Goal: Task Accomplishment & Management: Manage account settings

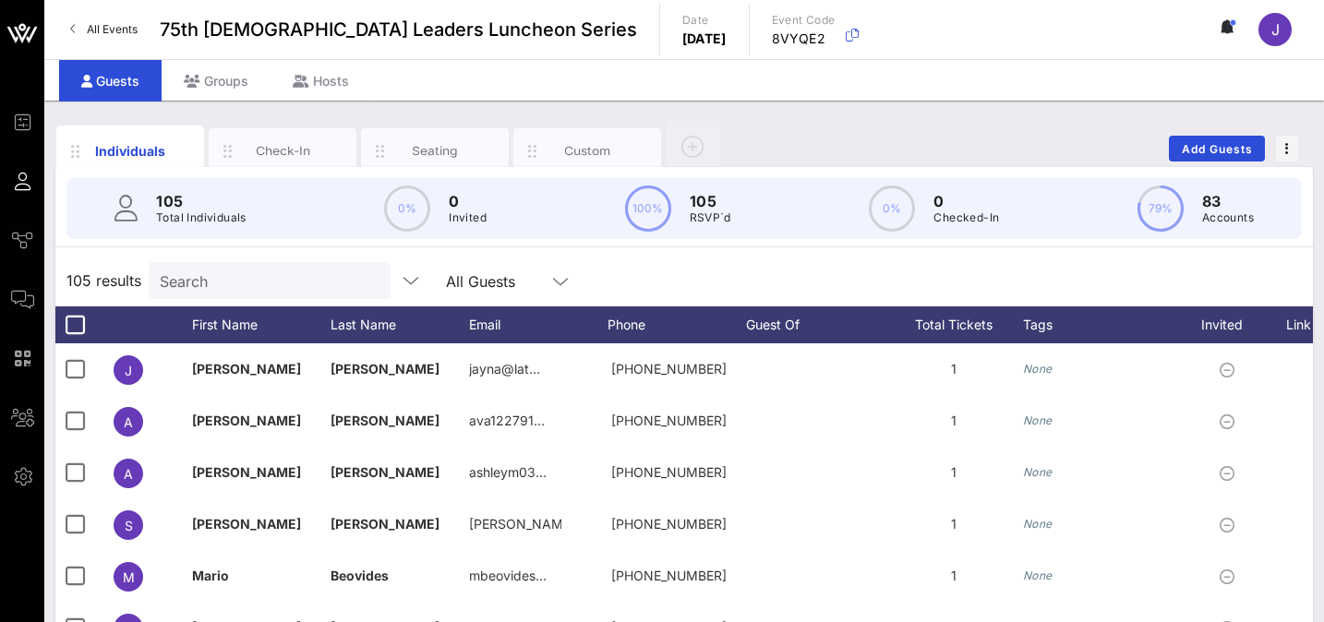
click at [70, 29] on icon at bounding box center [73, 29] width 6 height 1
click at [1274, 34] on span "J" at bounding box center [1275, 29] width 8 height 18
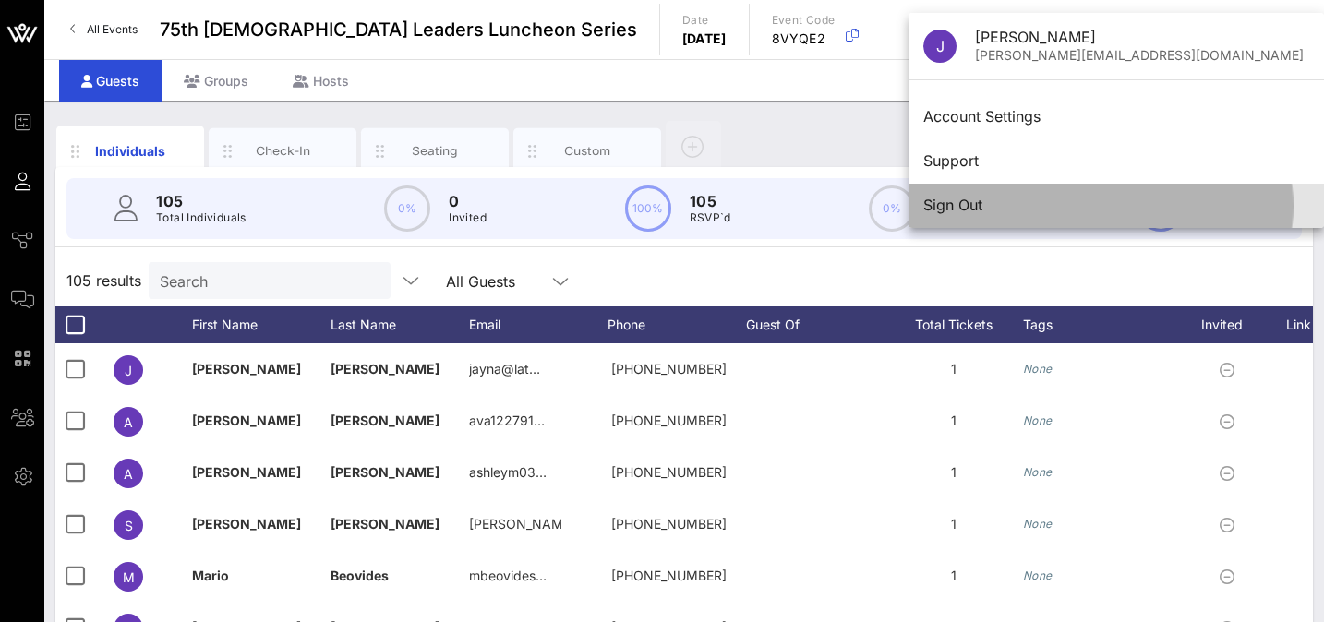
click at [979, 209] on div "Sign Out" at bounding box center [1116, 206] width 386 height 18
